Goal: Information Seeking & Learning: Learn about a topic

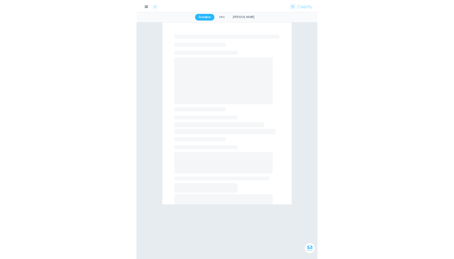
scroll to position [7, 0]
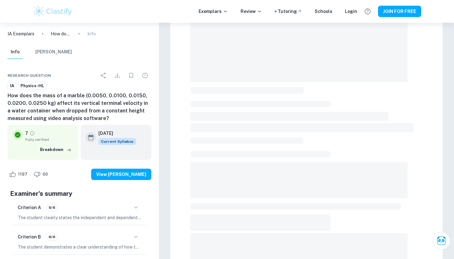
scroll to position [111, 0]
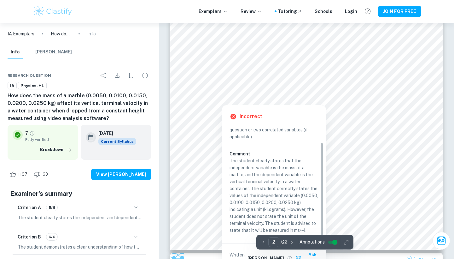
scroll to position [624, 0]
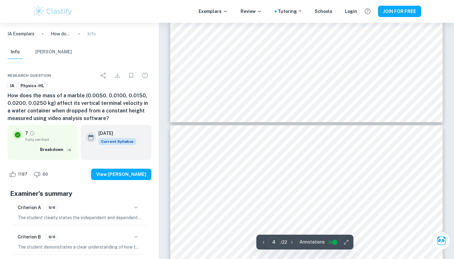
type input "5"
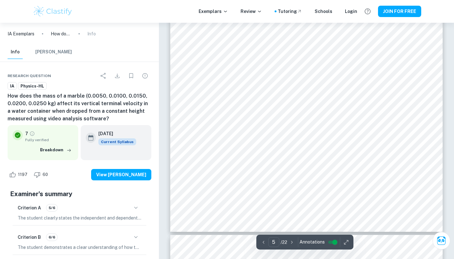
scroll to position [1822, 0]
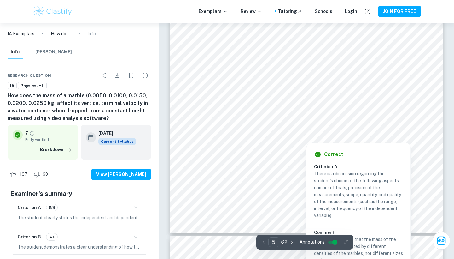
click at [308, 131] on div at bounding box center [307, 132] width 56 height 8
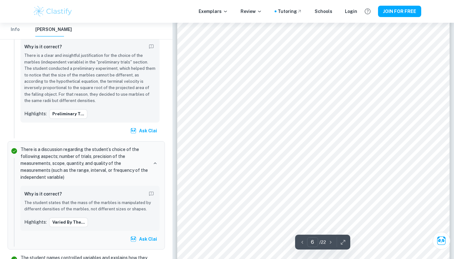
scroll to position [1973, 0]
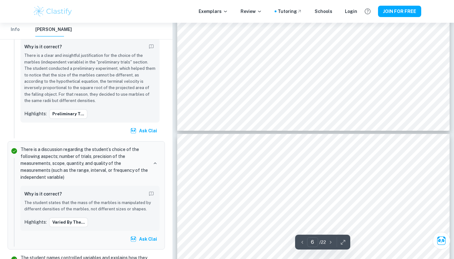
type input "5"
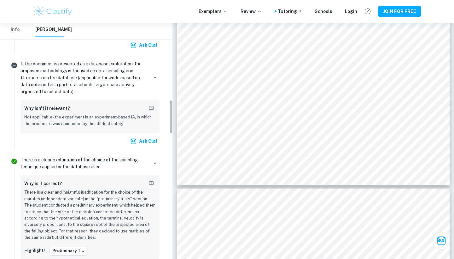
scroll to position [661, 0]
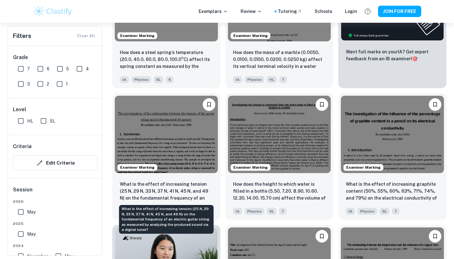
scroll to position [255, 0]
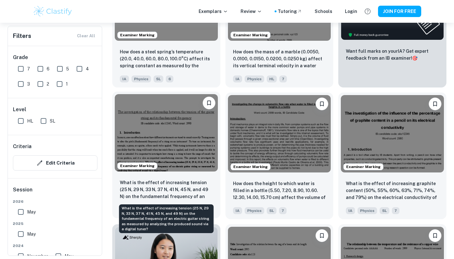
click at [195, 193] on p "What is the effect of increasing tension (25 N, 29 N, 33 N, 37 N, 41 N, 45 N, a…" at bounding box center [166, 189] width 93 height 21
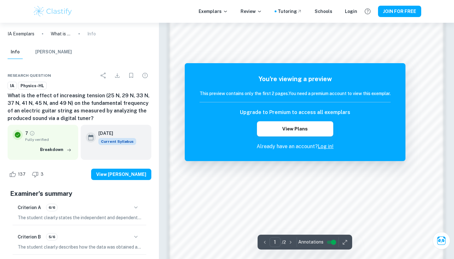
scroll to position [479, 0]
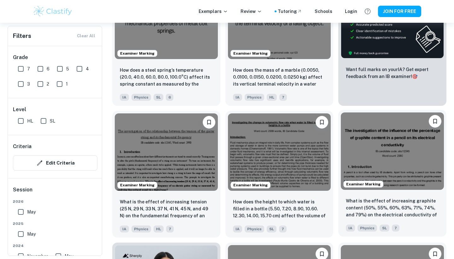
scroll to position [242, 0]
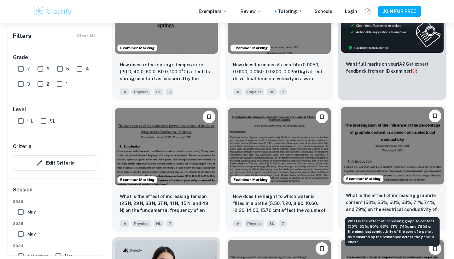
click at [391, 204] on p "What is the effect of increasing graphite content (50%, 55%, 60%, 63%, 71%, 74%…" at bounding box center [392, 202] width 93 height 21
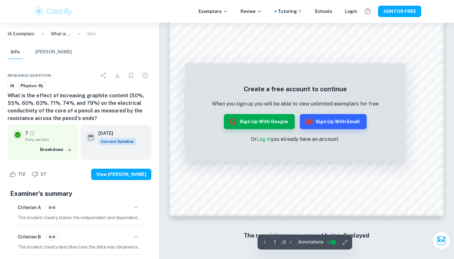
scroll to position [588, 0]
click at [275, 126] on button "Sign up with Google" at bounding box center [259, 121] width 71 height 15
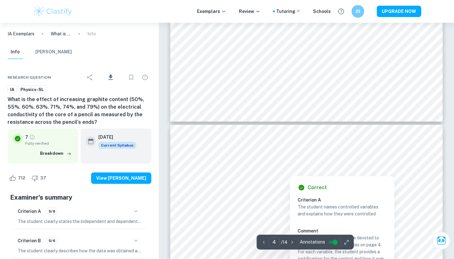
scroll to position [1158, 0]
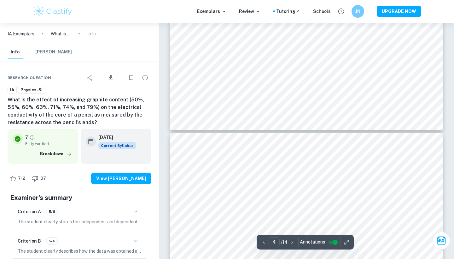
type input "3"
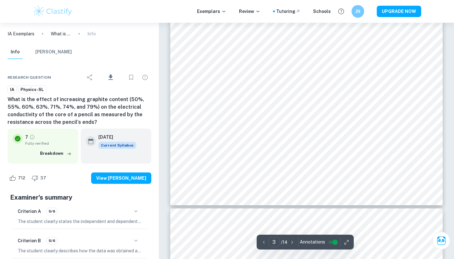
scroll to position [1070, 0]
